Goal: Information Seeking & Learning: Learn about a topic

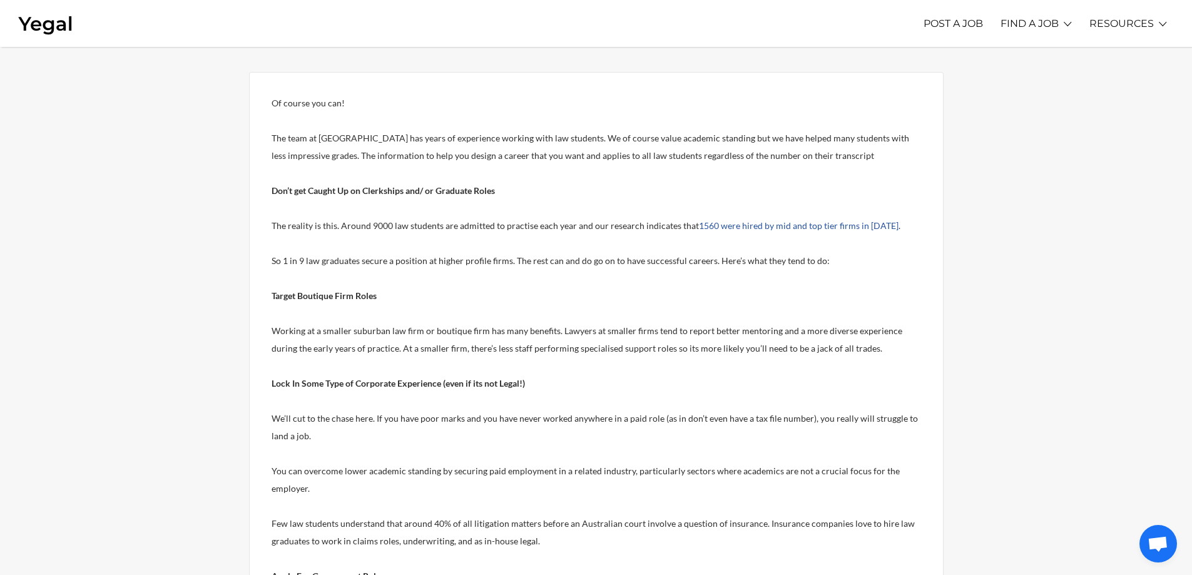
scroll to position [124, 0]
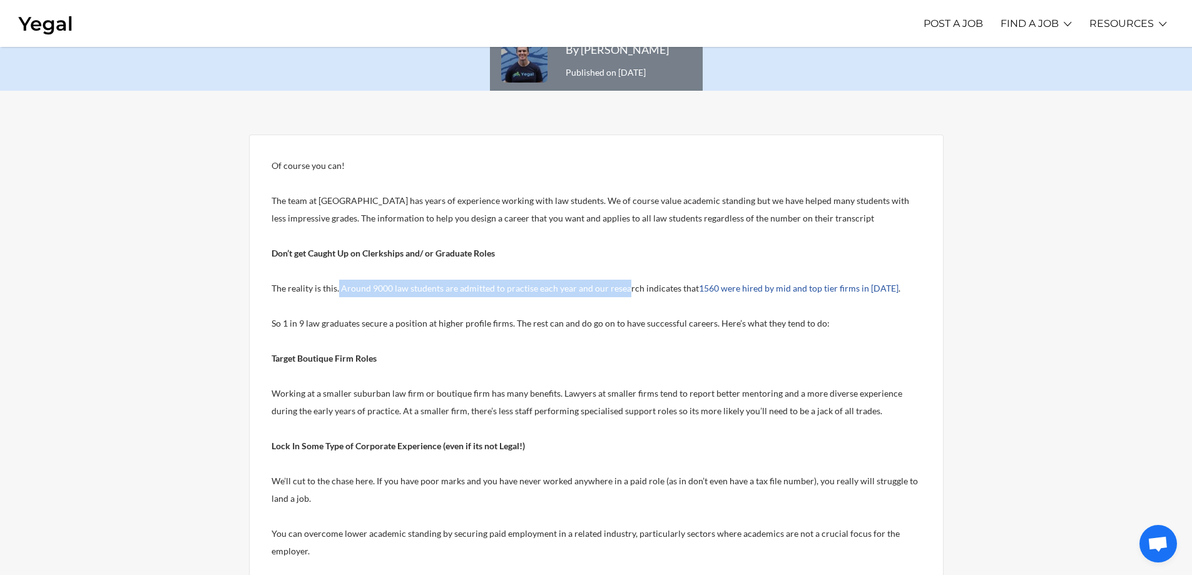
drag, startPoint x: 338, startPoint y: 290, endPoint x: 626, endPoint y: 294, distance: 288.0
click at [626, 294] on p "The reality is this. Around 9000 law students are admitted to practise each yea…" at bounding box center [597, 289] width 650 height 18
click at [608, 312] on p at bounding box center [597, 306] width 650 height 18
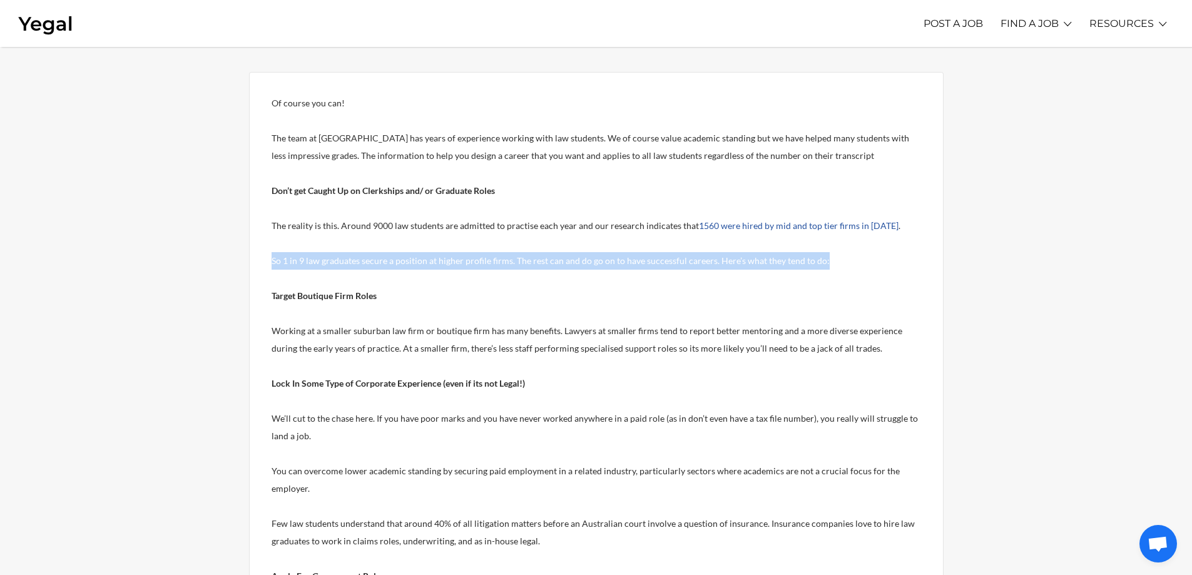
drag, startPoint x: 264, startPoint y: 264, endPoint x: 856, endPoint y: 259, distance: 592.8
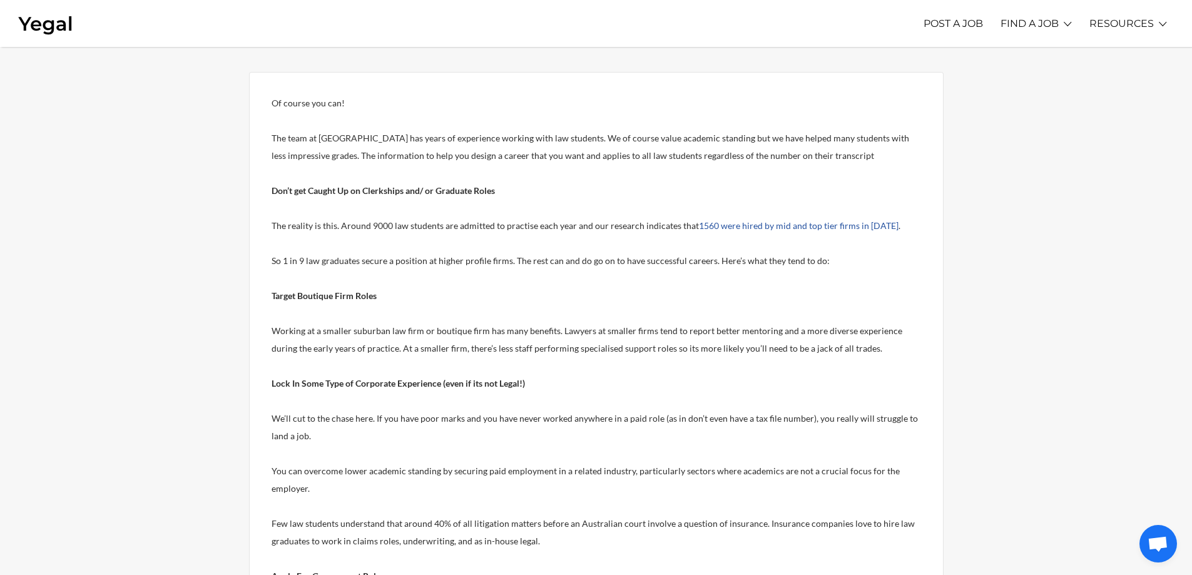
click at [603, 287] on p "Target Boutique Firm Roles" at bounding box center [597, 296] width 650 height 18
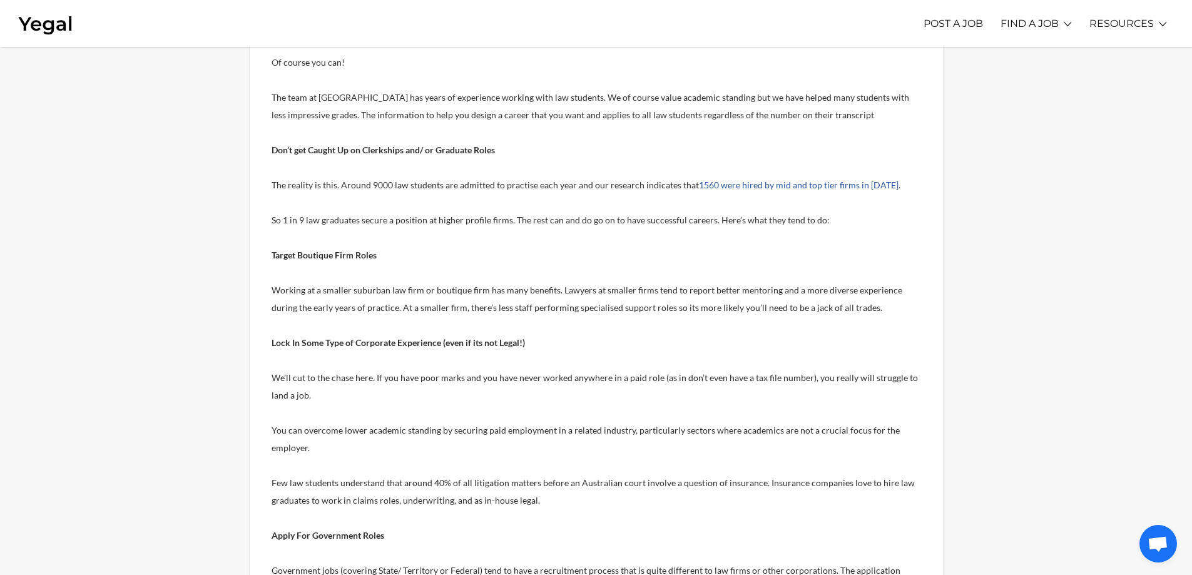
scroll to position [249, 0]
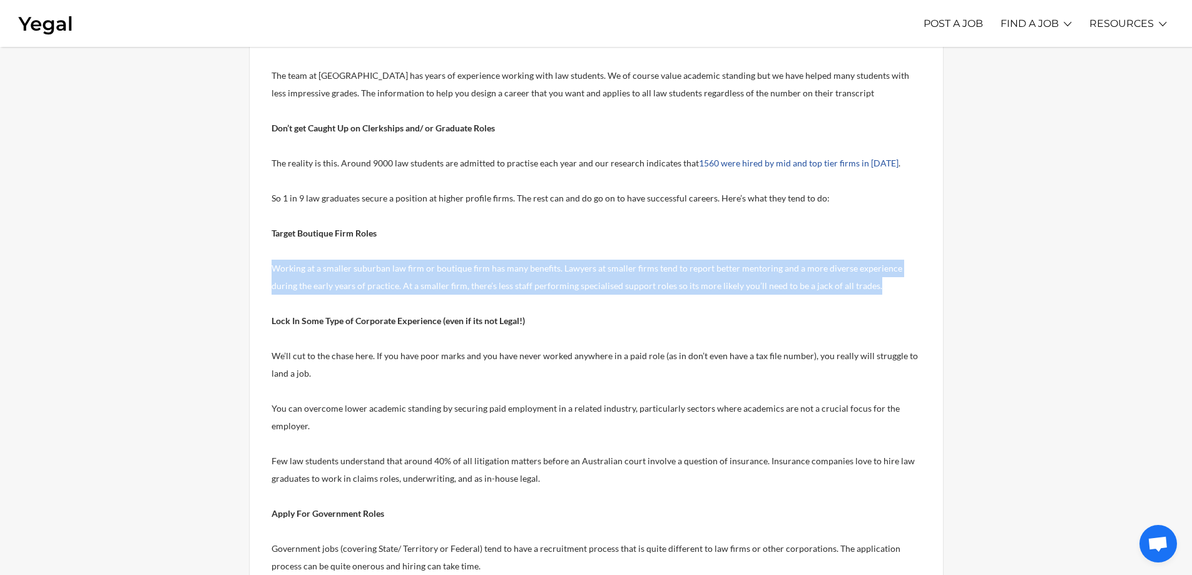
drag, startPoint x: 262, startPoint y: 270, endPoint x: 873, endPoint y: 284, distance: 611.7
click at [873, 284] on div "Of course you can! The team at [GEOGRAPHIC_DATA] has years of experience workin…" at bounding box center [596, 562] width 695 height 1106
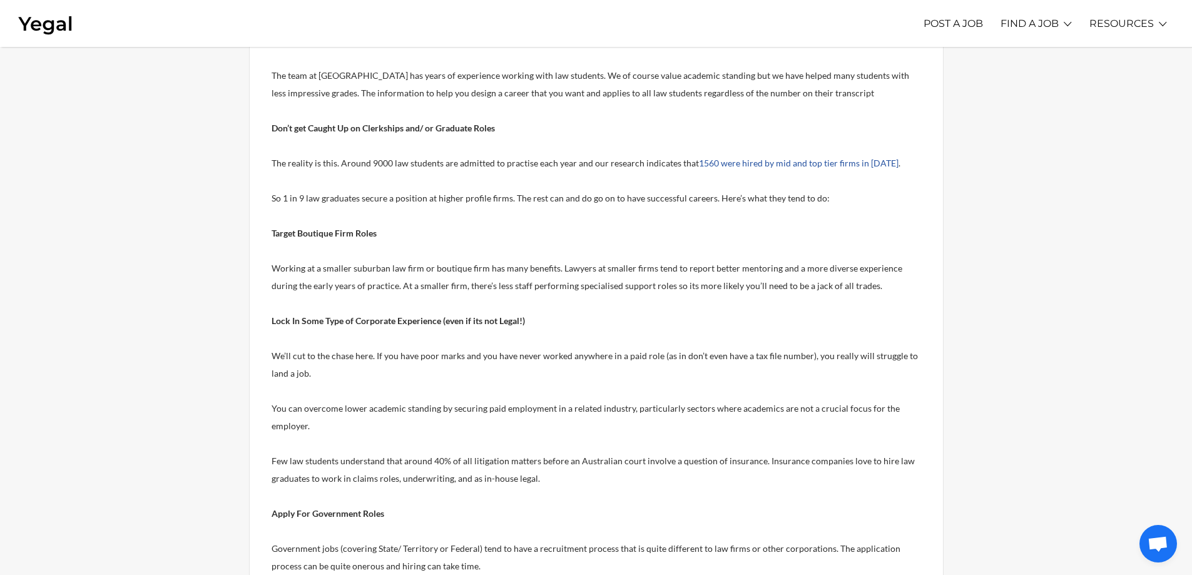
click at [515, 248] on p at bounding box center [597, 251] width 650 height 18
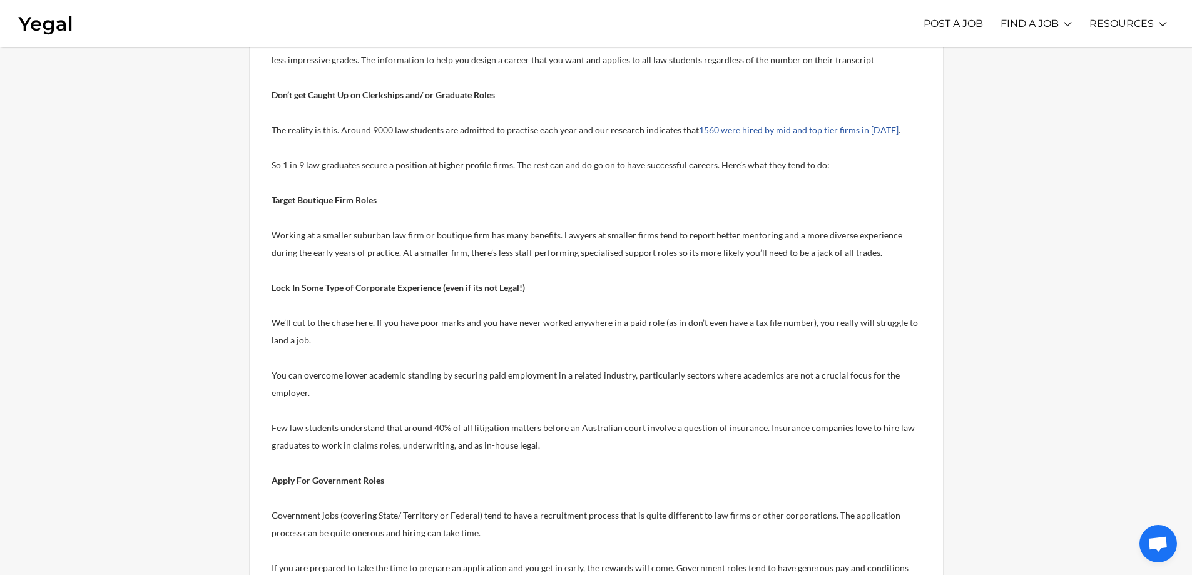
scroll to position [312, 0]
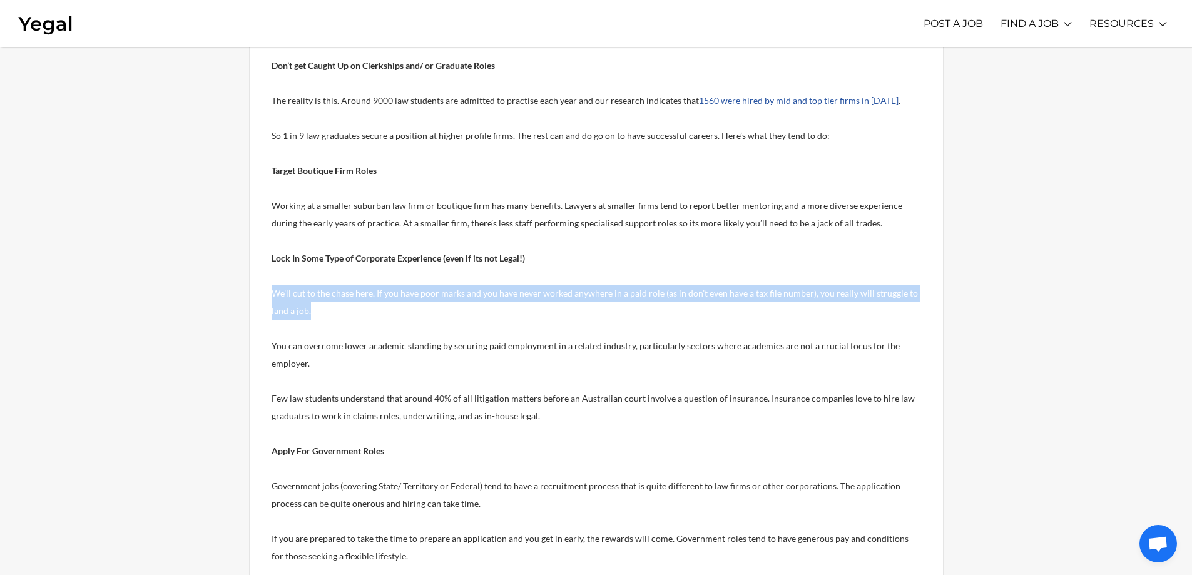
drag, startPoint x: 269, startPoint y: 293, endPoint x: 359, endPoint y: 312, distance: 91.5
click at [359, 312] on div "Of course you can! The team at [GEOGRAPHIC_DATA] has years of experience workin…" at bounding box center [596, 500] width 695 height 1106
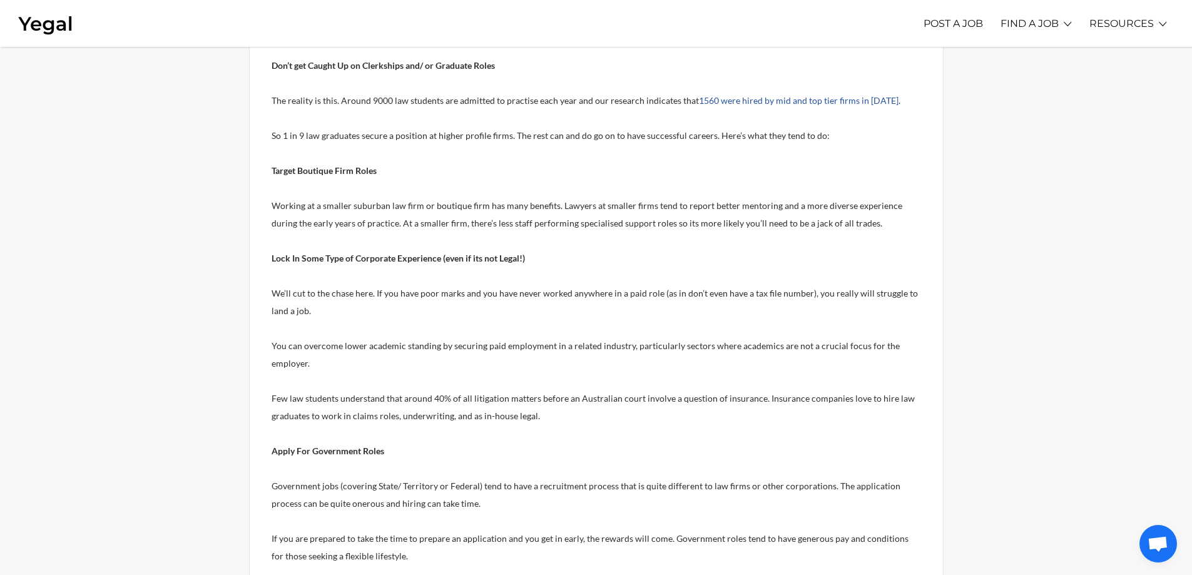
click at [575, 321] on p at bounding box center [597, 329] width 650 height 18
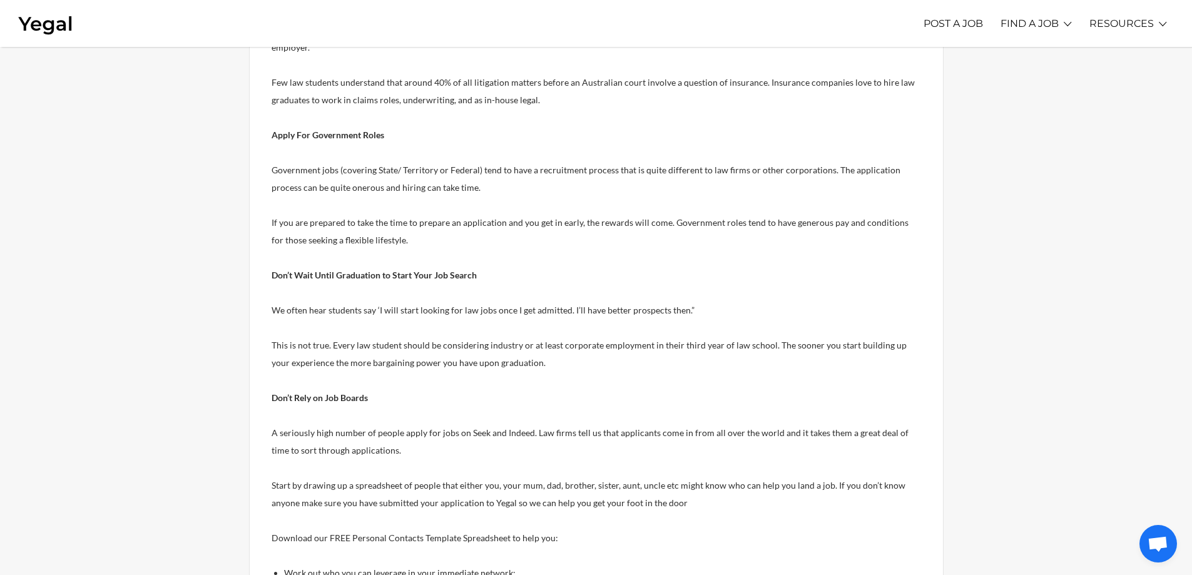
scroll to position [687, 0]
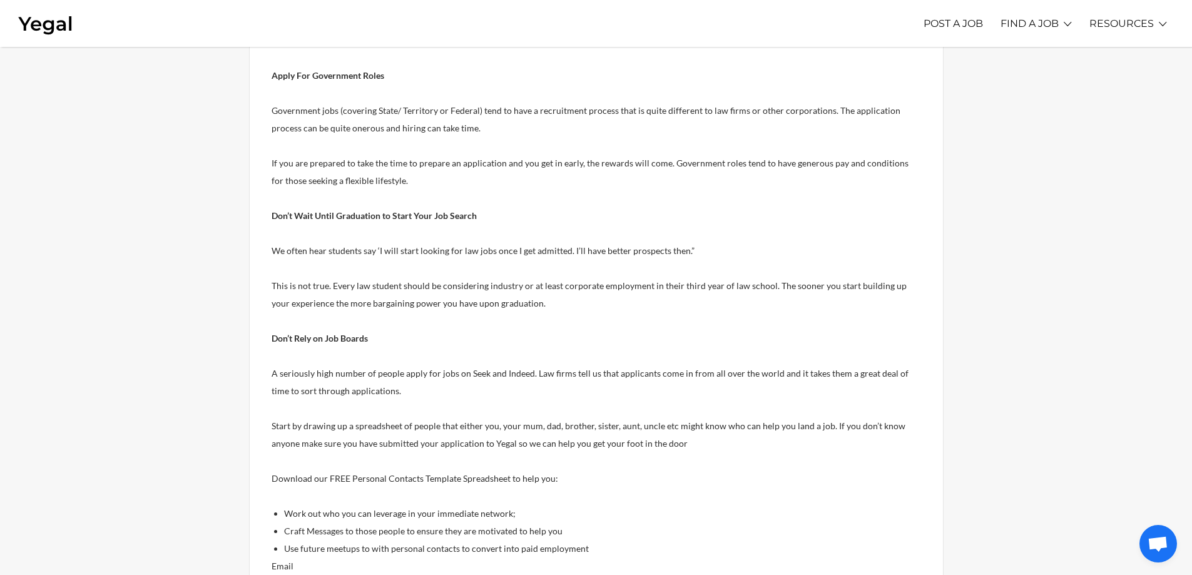
drag, startPoint x: 607, startPoint y: 385, endPoint x: 593, endPoint y: 382, distance: 14.7
